Goal: Task Accomplishment & Management: Manage account settings

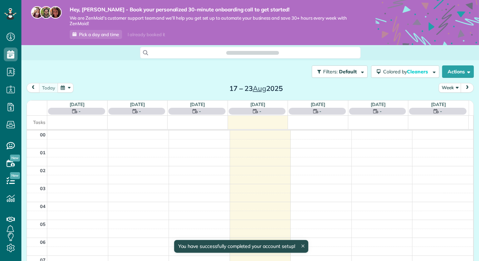
scroll to position [124, 0]
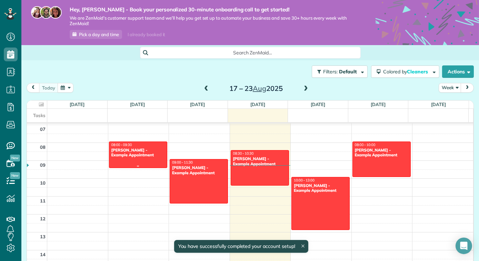
click at [133, 148] on div "[PERSON_NAME] - Example Appointment" at bounding box center [138, 153] width 54 height 10
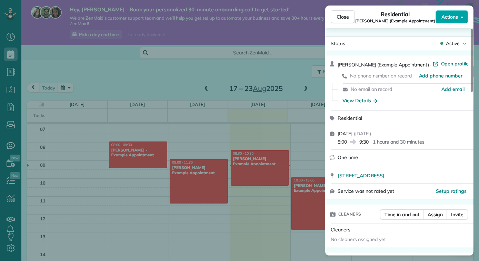
click at [457, 21] on button "Actions" at bounding box center [452, 16] width 32 height 13
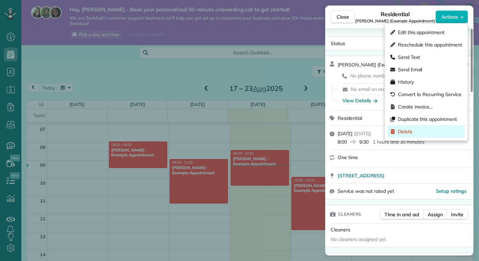
click at [426, 128] on div "Delete" at bounding box center [426, 132] width 77 height 12
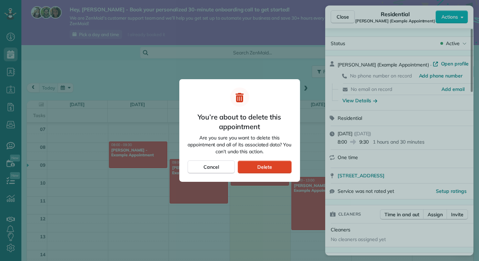
click at [286, 170] on div "Delete" at bounding box center [265, 167] width 54 height 13
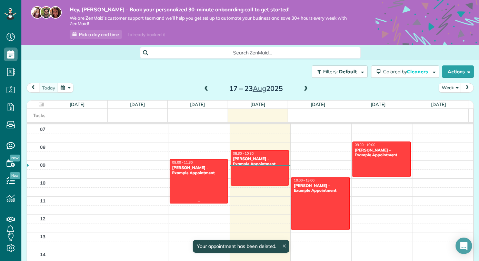
click at [200, 181] on div at bounding box center [199, 182] width 58 height 44
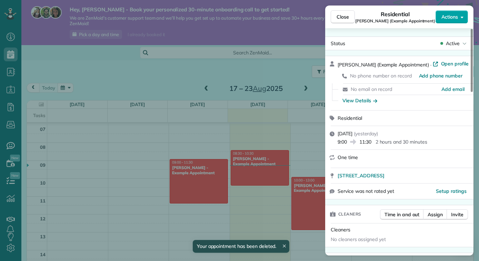
click at [461, 19] on icon "button" at bounding box center [462, 16] width 3 height 5
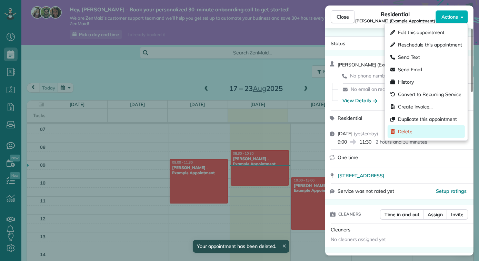
click at [425, 132] on div "Delete" at bounding box center [426, 132] width 77 height 12
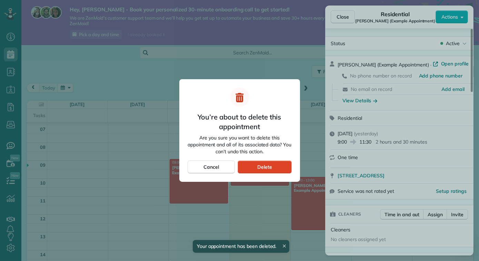
click at [273, 166] on div "Delete" at bounding box center [265, 167] width 54 height 13
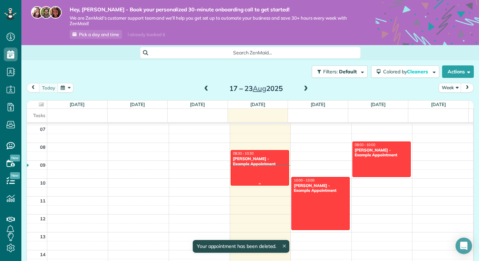
click at [266, 166] on div at bounding box center [260, 168] width 58 height 35
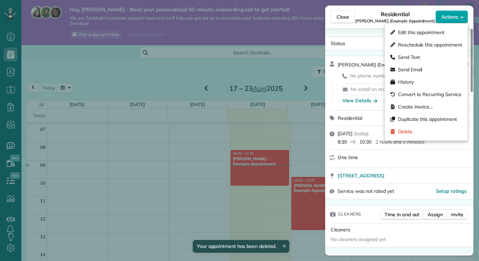
click at [458, 17] on button "Actions" at bounding box center [452, 16] width 32 height 13
click at [430, 130] on div "Delete" at bounding box center [426, 132] width 77 height 12
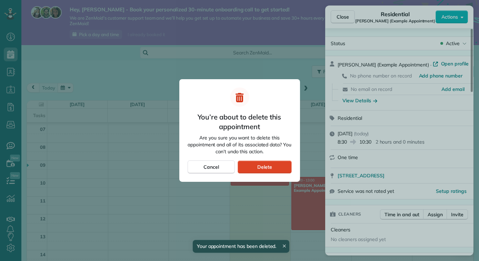
click at [271, 167] on span "Delete" at bounding box center [264, 167] width 15 height 7
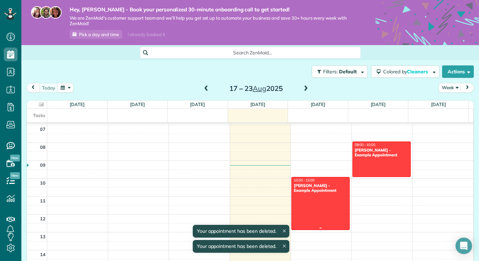
click at [299, 181] on span "10:00 - 13:00" at bounding box center [304, 180] width 21 height 4
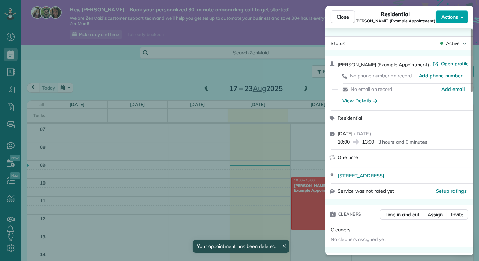
drag, startPoint x: 465, startPoint y: 7, endPoint x: 460, endPoint y: 15, distance: 10.1
click at [465, 7] on div "Close Residential [PERSON_NAME] (Example Appointment) Actions" at bounding box center [399, 17] width 148 height 23
click at [458, 18] on button "Actions" at bounding box center [452, 16] width 32 height 13
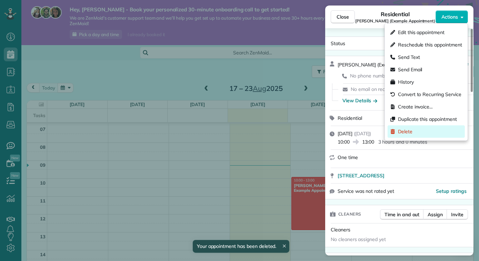
click at [437, 128] on div "Delete" at bounding box center [426, 132] width 77 height 12
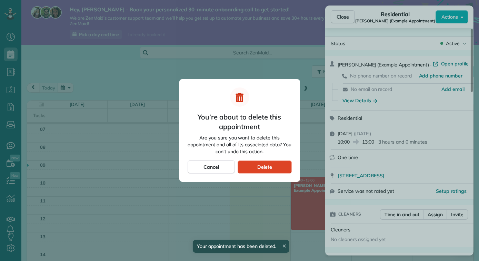
click at [269, 168] on span "Delete" at bounding box center [264, 167] width 15 height 7
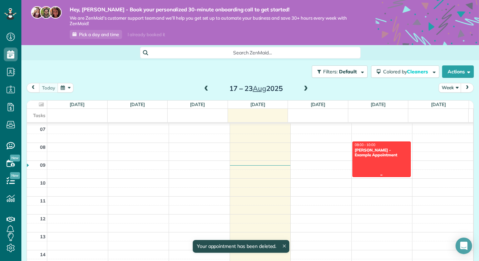
click at [367, 168] on div at bounding box center [382, 159] width 58 height 35
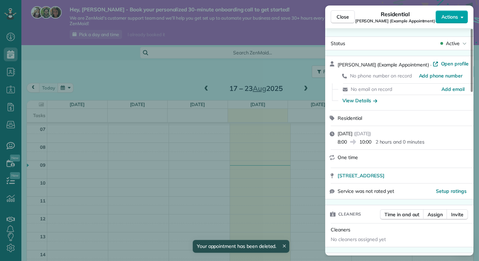
click at [456, 16] on span "Actions" at bounding box center [450, 16] width 17 height 7
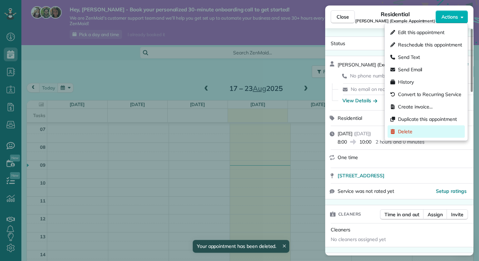
click at [427, 132] on div "Delete" at bounding box center [426, 132] width 77 height 12
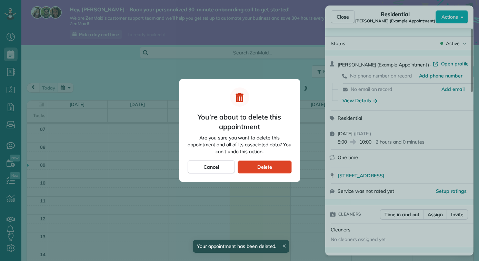
click at [270, 168] on span "Delete" at bounding box center [264, 167] width 15 height 7
